Goal: Find specific page/section: Find specific page/section

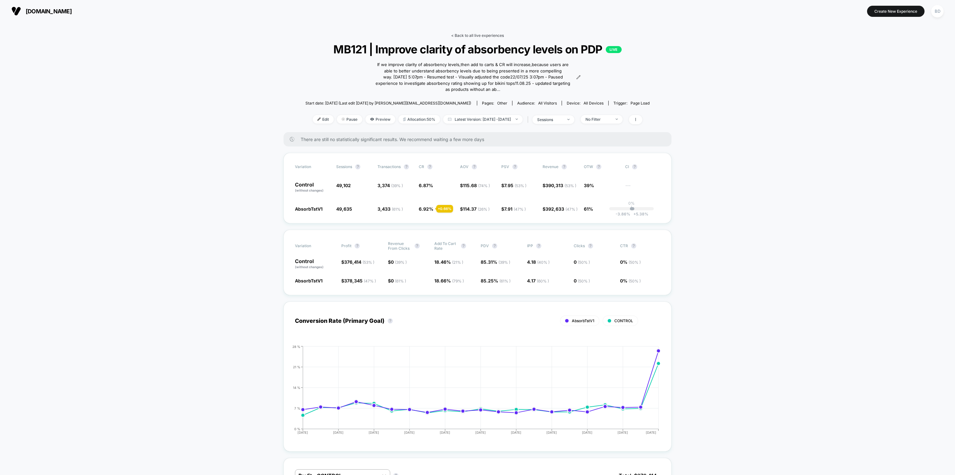
click at [476, 34] on link "< Back to all live experiences" at bounding box center [477, 35] width 53 height 5
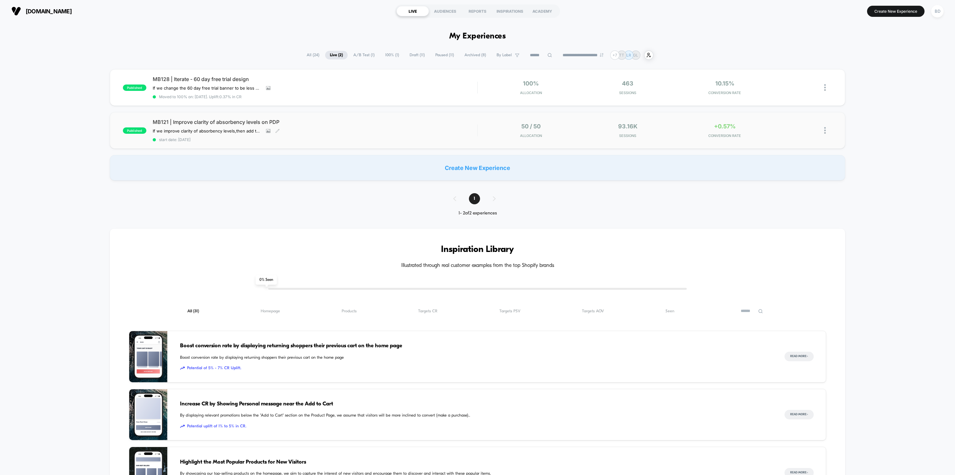
click at [256, 119] on span "MB121 | Improve clarity of absorbency levels on PDP" at bounding box center [315, 122] width 324 height 6
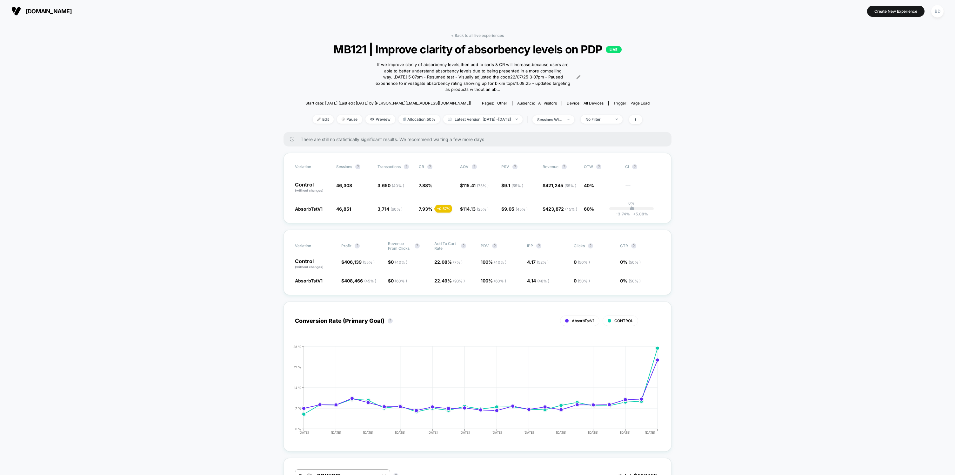
click at [483, 40] on div "< Back to all live experiences MB121 | Improve clarity of absorbency levels on …" at bounding box center [477, 82] width 344 height 99
drag, startPoint x: 483, startPoint y: 33, endPoint x: 494, endPoint y: 34, distance: 11.4
click at [483, 34] on link "< Back to all live experiences" at bounding box center [477, 35] width 53 height 5
